Goal: Use online tool/utility

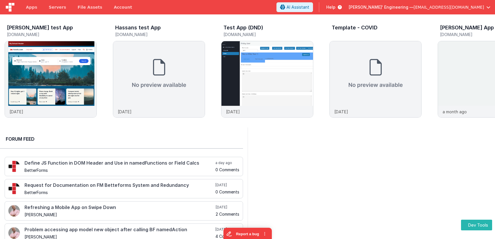
click at [289, 174] on div at bounding box center [372, 198] width 248 height 142
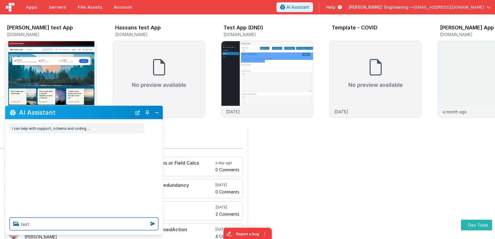
click at [107, 224] on textarea "test" at bounding box center [84, 224] width 149 height 13
type textarea "test"
